Goal: Information Seeking & Learning: Learn about a topic

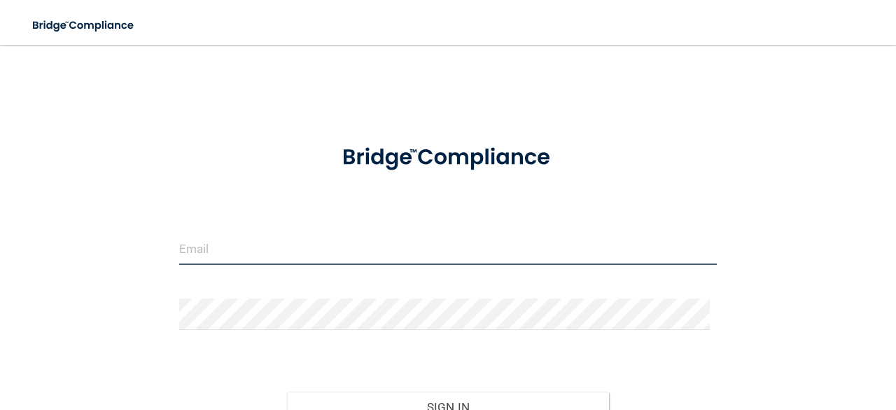
click at [378, 258] on input "email" at bounding box center [448, 249] width 538 height 32
type input "[EMAIL_ADDRESS][DOMAIN_NAME]"
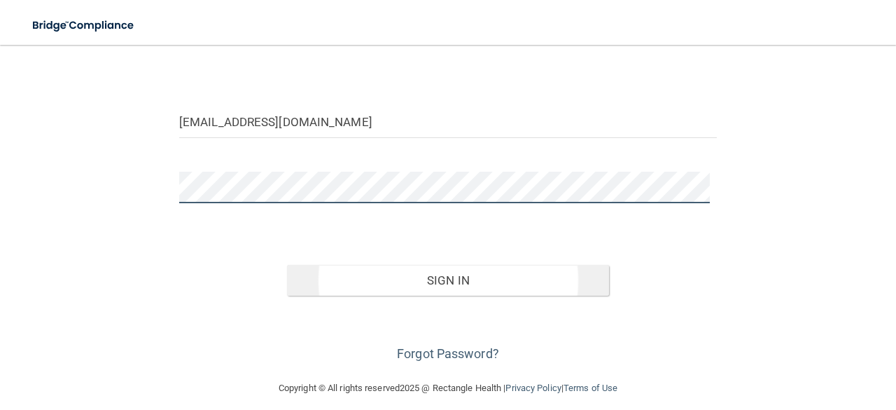
scroll to position [137, 0]
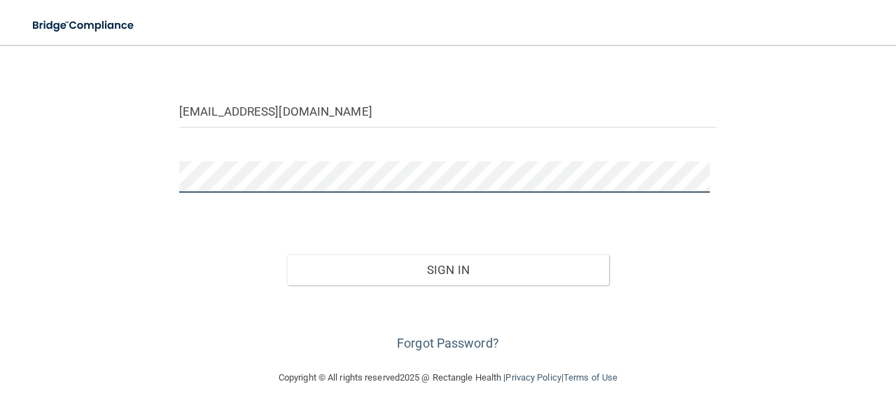
click at [287, 254] on button "Sign In" at bounding box center [448, 269] width 323 height 31
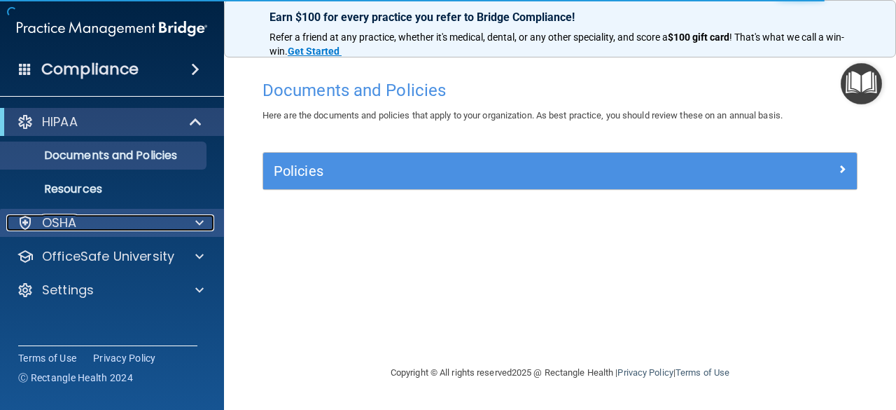
click at [179, 230] on div "OSHA" at bounding box center [93, 222] width 174 height 17
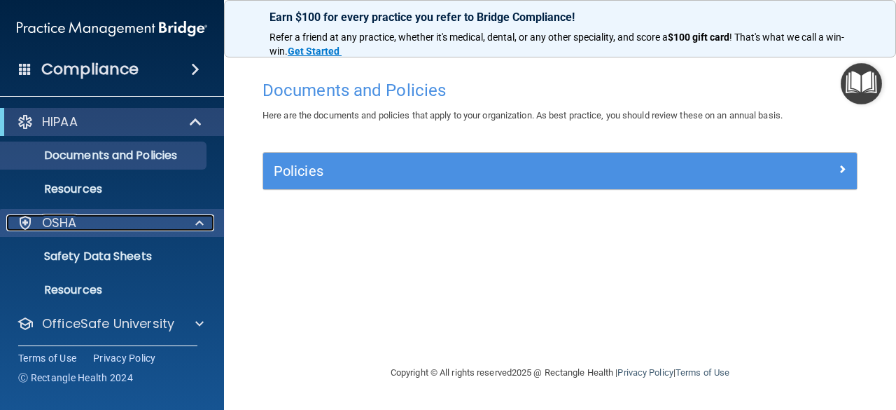
click at [23, 223] on div at bounding box center [25, 222] width 17 height 17
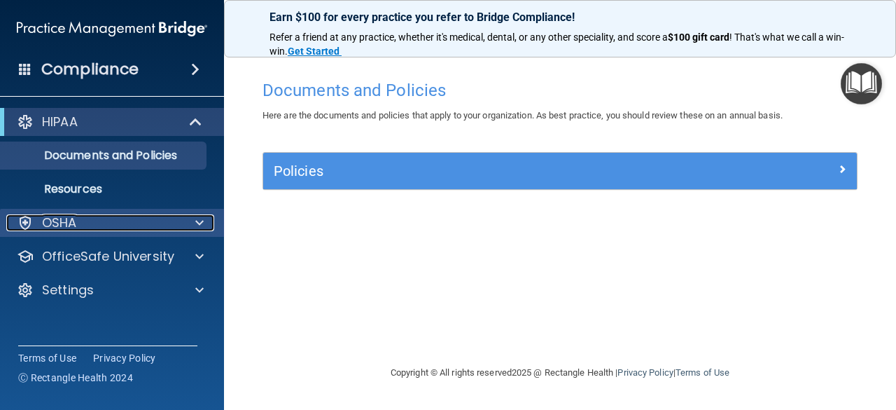
click at [42, 224] on p "OSHA" at bounding box center [59, 222] width 35 height 17
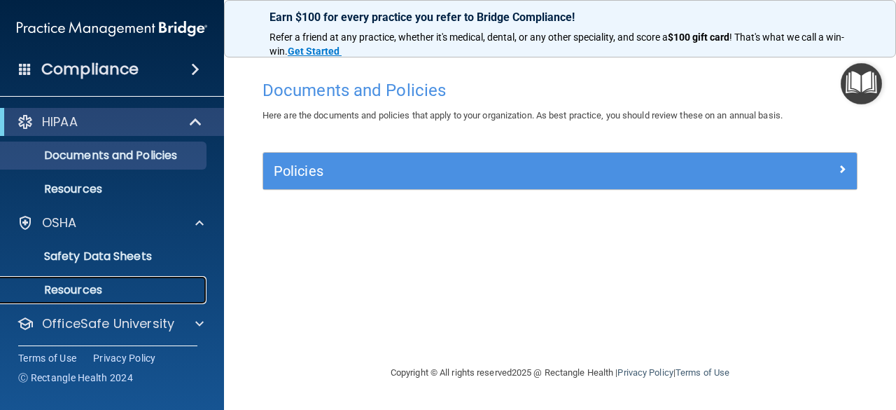
click at [68, 295] on p "Resources" at bounding box center [104, 290] width 191 height 14
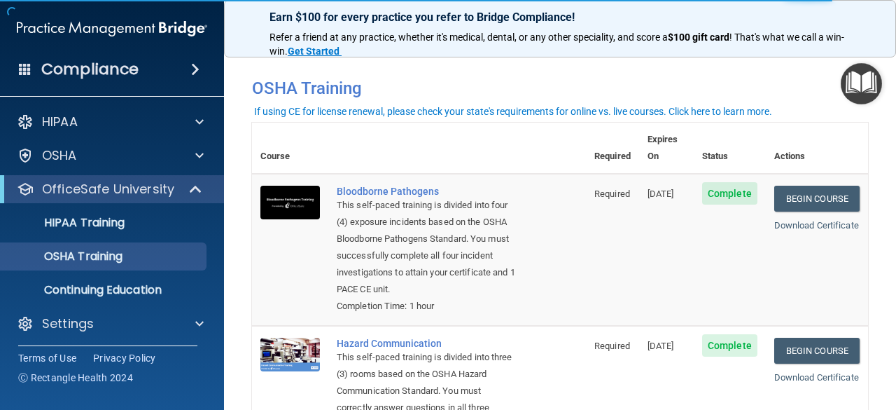
scroll to position [70, 0]
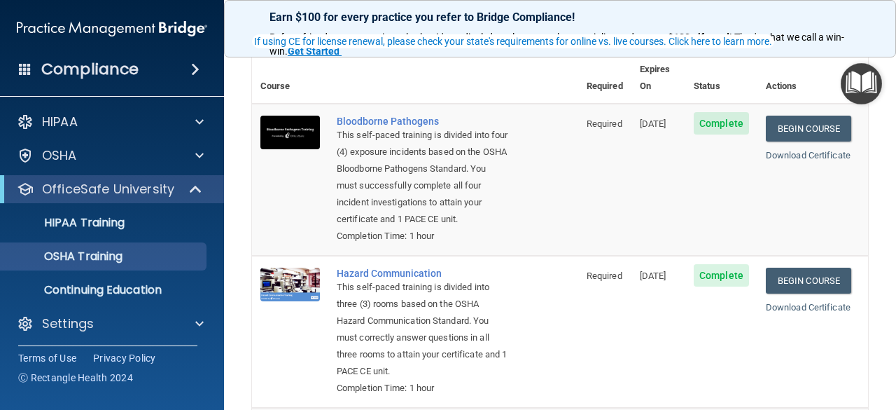
click at [393, 200] on div "This self-paced training is divided into four (4) exposure incidents based on t…" at bounding box center [423, 177] width 172 height 101
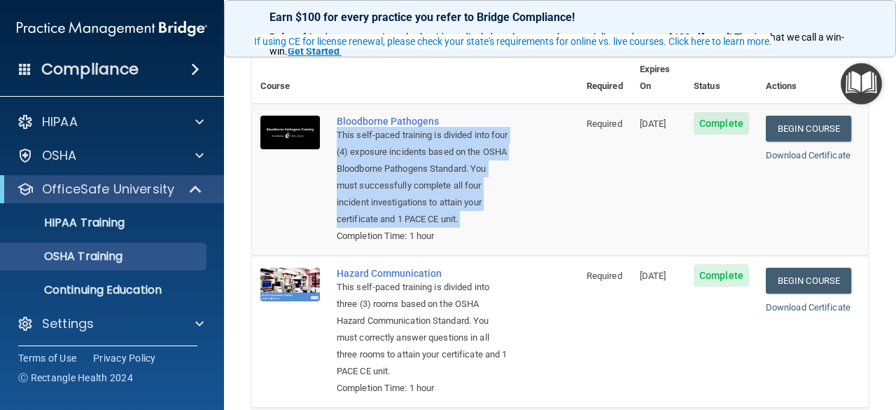
click at [401, 209] on div "This self-paced training is divided into four (4) exposure incidents based on t…" at bounding box center [423, 177] width 172 height 101
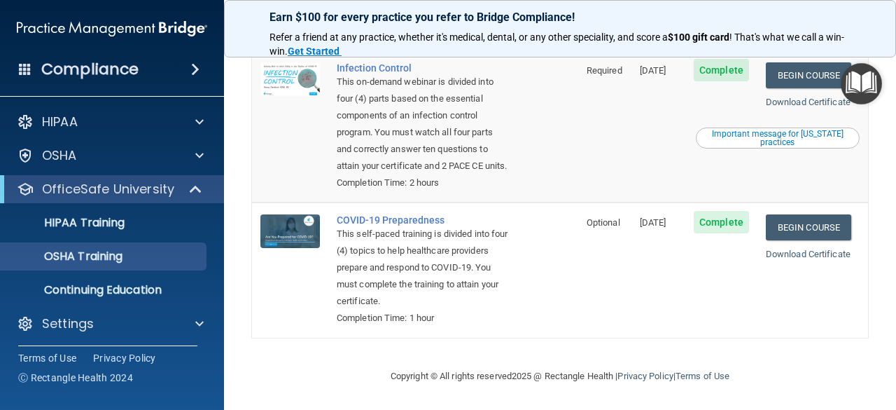
scroll to position [445, 0]
click at [271, 366] on footer "Copyright © All rights reserved 2025 @ Rectangle Health | Privacy Policy | Term…" at bounding box center [560, 375] width 616 height 42
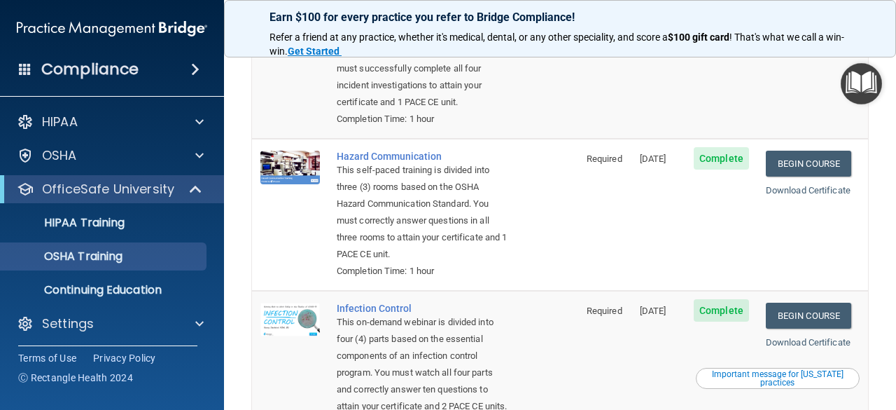
scroll to position [165, 0]
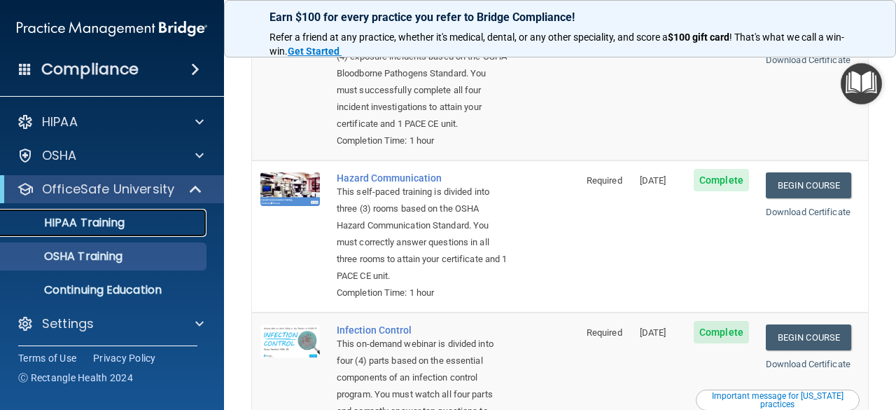
click at [88, 214] on link "HIPAA Training" at bounding box center [96, 223] width 221 height 28
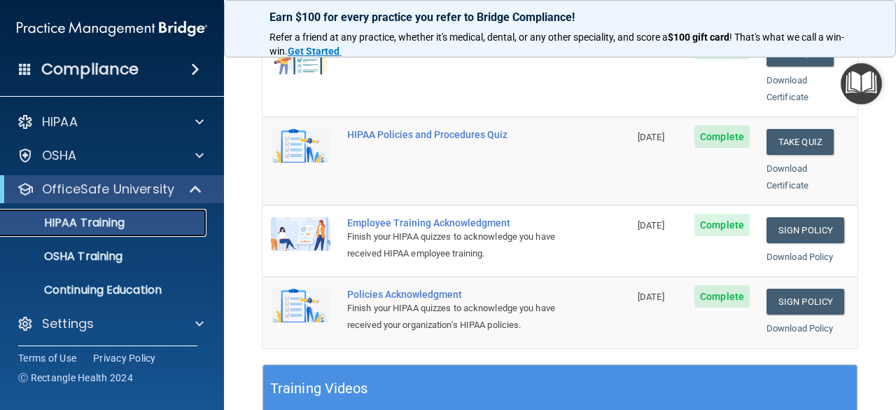
scroll to position [354, 0]
